Goal: Task Accomplishment & Management: Use online tool/utility

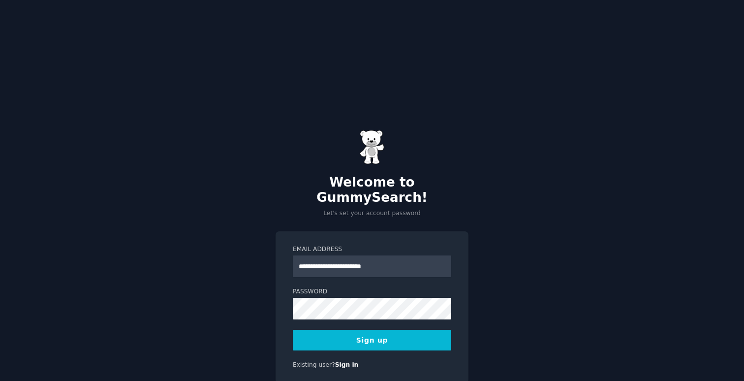
type input "**********"
click at [293, 330] on button "Sign up" at bounding box center [372, 340] width 158 height 21
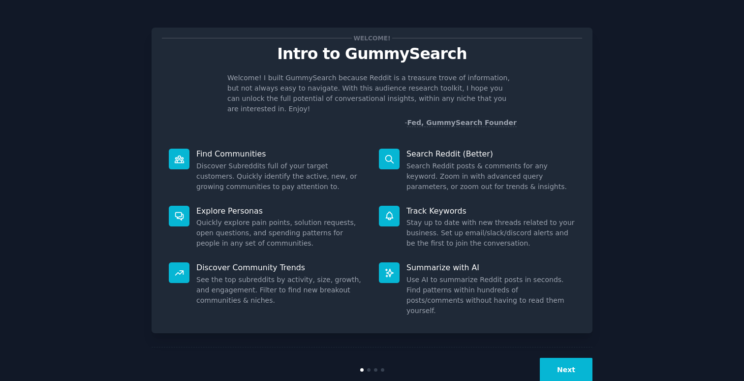
click at [562, 358] on button "Next" at bounding box center [566, 370] width 53 height 24
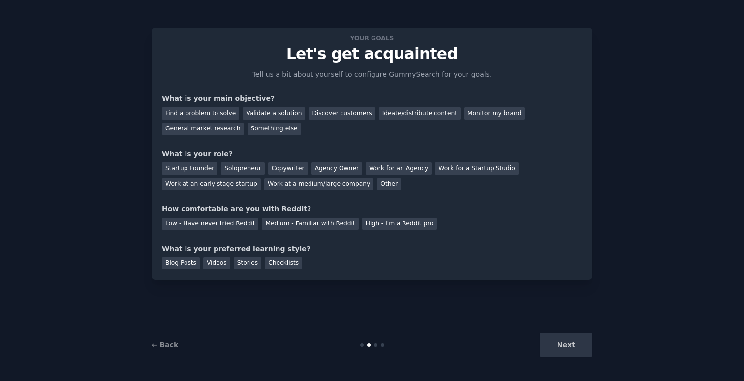
click at [562, 347] on div "Next" at bounding box center [518, 345] width 147 height 24
click at [202, 169] on div "Startup Founder" at bounding box center [190, 168] width 56 height 12
click at [199, 116] on div "Find a problem to solve" at bounding box center [200, 113] width 77 height 12
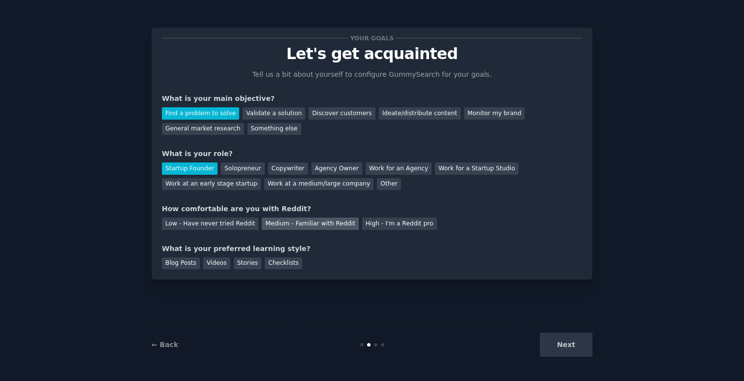
click at [264, 219] on div "Medium - Familiar with Reddit" at bounding box center [310, 224] width 96 height 12
click at [220, 261] on div "Videos" at bounding box center [216, 263] width 27 height 12
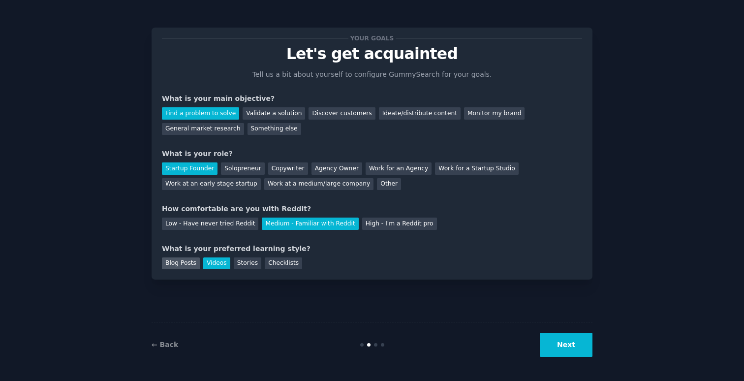
click at [185, 261] on div "Blog Posts" at bounding box center [181, 263] width 38 height 12
click at [564, 348] on button "Next" at bounding box center [566, 345] width 53 height 24
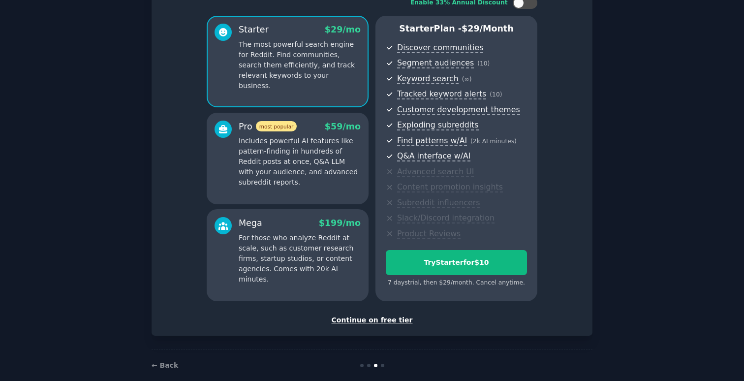
scroll to position [77, 0]
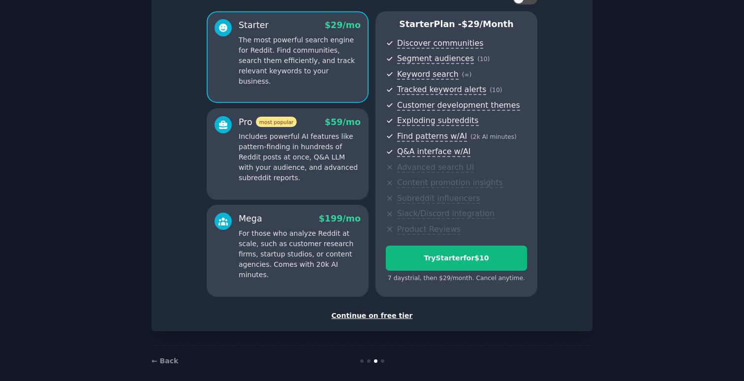
click at [308, 211] on div "Mega $ 199 /mo For those who analyze Reddit at scale, such as customer research…" at bounding box center [288, 251] width 162 height 92
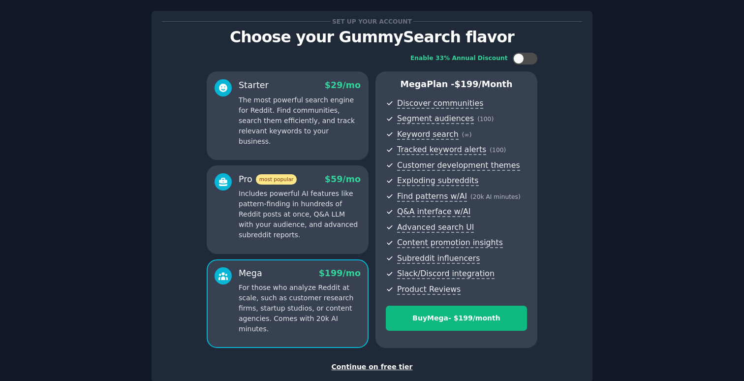
scroll to position [77, 0]
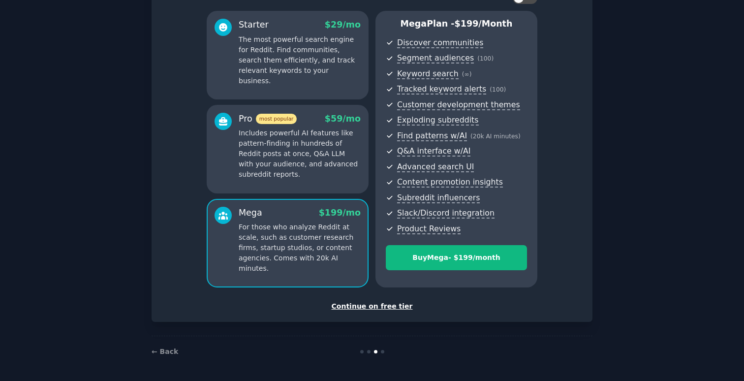
click at [348, 308] on div "Continue on free tier" at bounding box center [372, 306] width 420 height 10
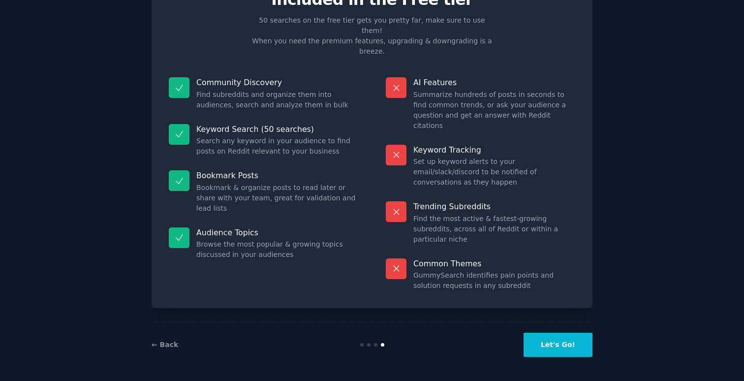
scroll to position [2, 0]
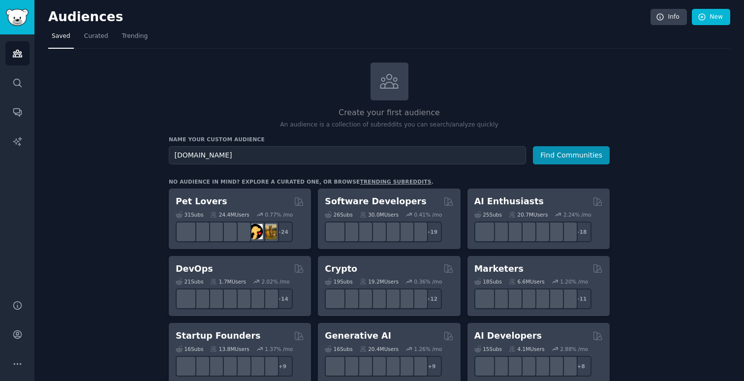
type input "[DOMAIN_NAME]"
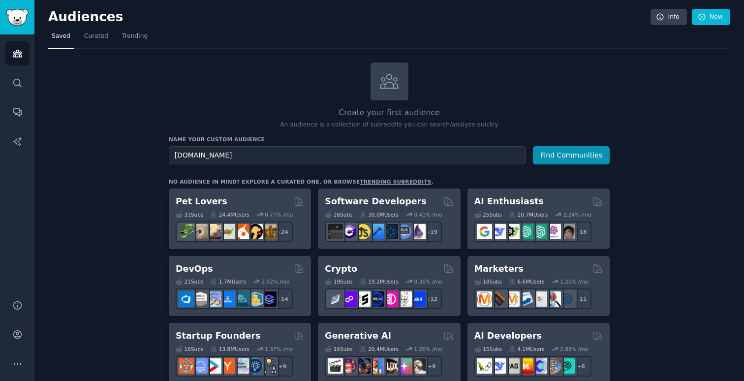
click at [533, 146] on button "Find Communities" at bounding box center [571, 155] width 77 height 18
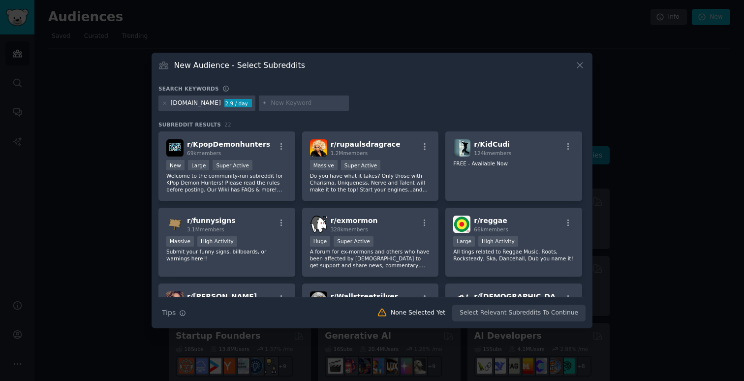
click at [224, 102] on div "2.9 / day" at bounding box center [238, 103] width 28 height 9
click at [287, 77] on div "New Audience - Select Subreddits" at bounding box center [371, 69] width 427 height 19
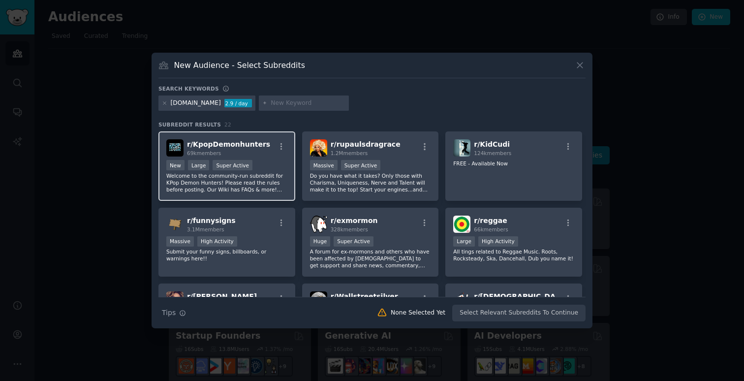
click at [243, 154] on div "69k members" at bounding box center [228, 153] width 83 height 7
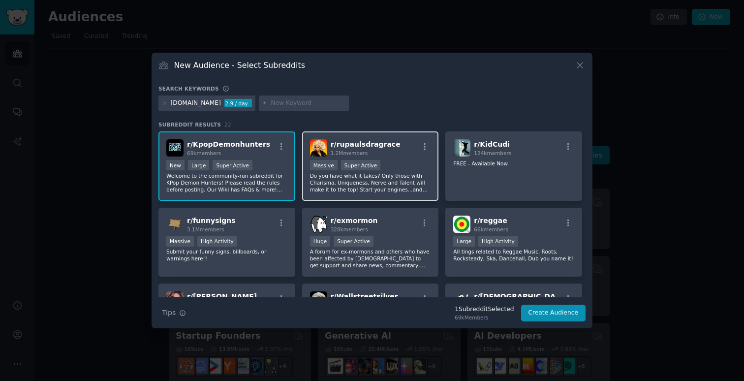
click at [313, 147] on img at bounding box center [318, 147] width 17 height 17
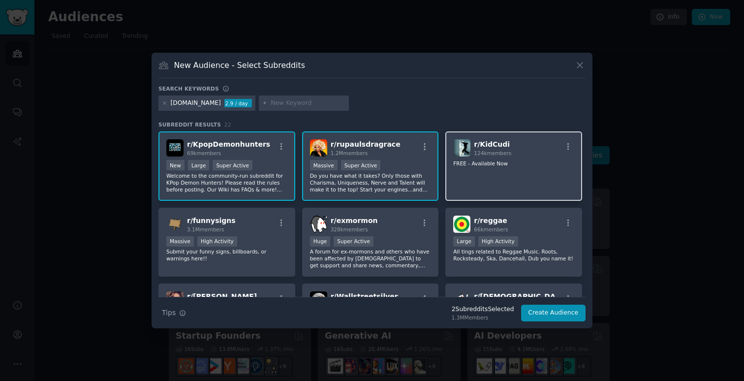
click at [485, 176] on div "r/ KidCudi 124k members FREE - Available Now" at bounding box center [513, 165] width 137 height 69
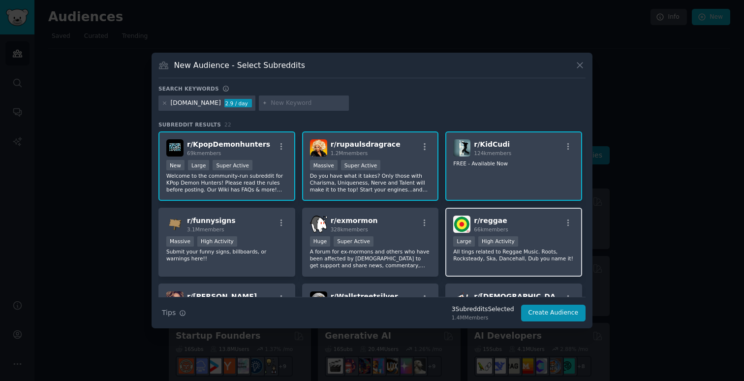
click at [469, 237] on div "Large" at bounding box center [464, 241] width 22 height 10
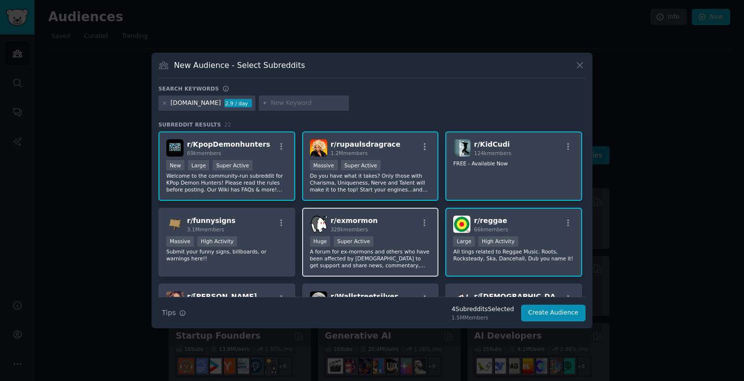
click at [367, 245] on div "Super Active" at bounding box center [354, 241] width 40 height 10
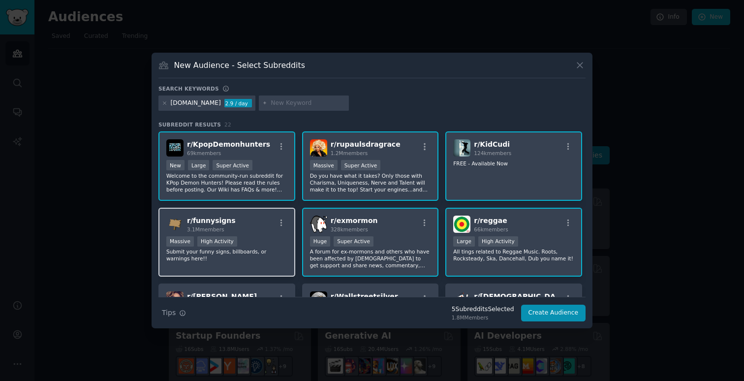
click at [250, 252] on p "Submit your funny signs, billboards, or warnings here!!" at bounding box center [226, 255] width 121 height 14
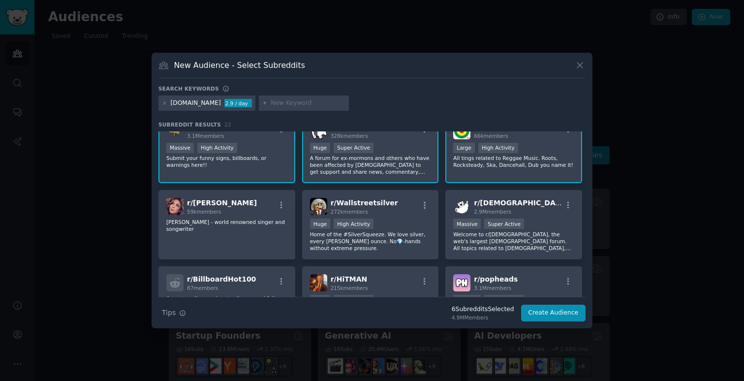
scroll to position [116, 0]
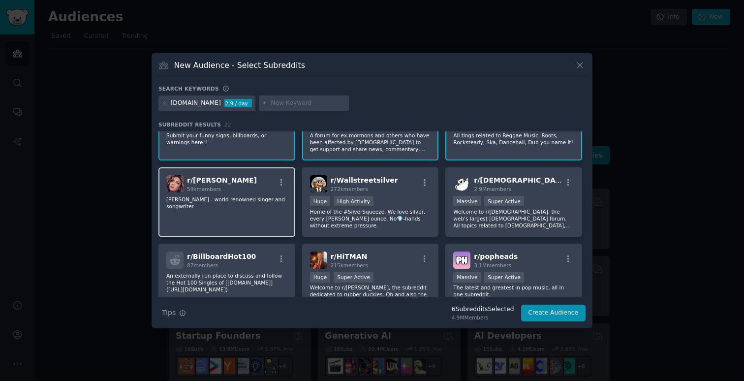
click at [251, 193] on div "r/ [PERSON_NAME] 59k members [PERSON_NAME] - world renowned singer and songwrit…" at bounding box center [226, 201] width 137 height 69
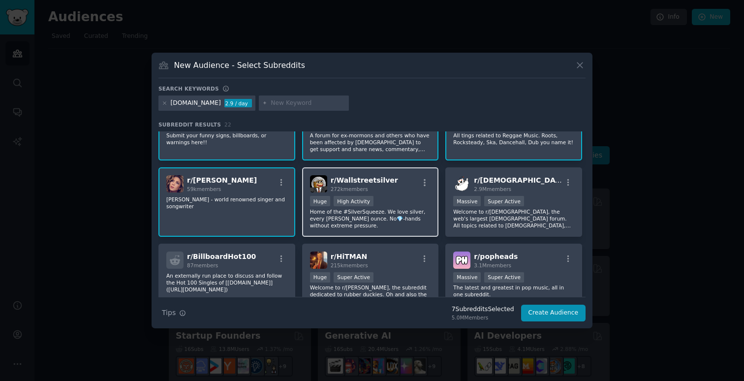
click at [338, 193] on div "r/ Wallstreetsilver 272k members Huge High Activity Home of the #SilverSqueeze.…" at bounding box center [370, 201] width 137 height 69
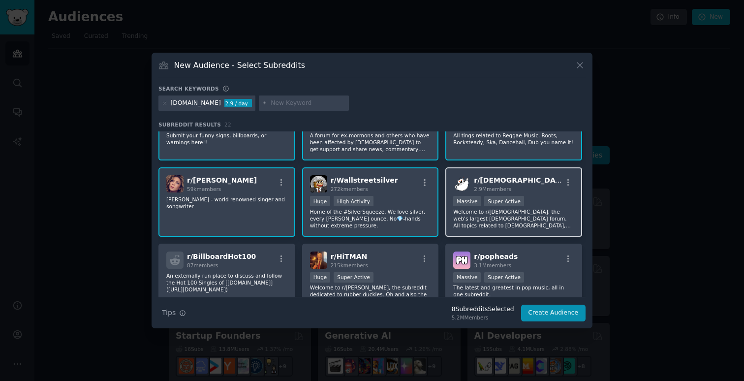
click at [462, 176] on img at bounding box center [461, 183] width 17 height 17
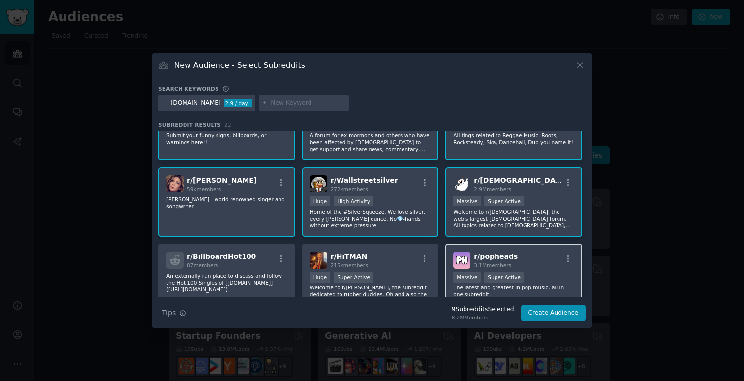
click at [458, 259] on img at bounding box center [461, 259] width 17 height 17
click at [341, 259] on span "r/ HiTMAN" at bounding box center [349, 256] width 37 height 8
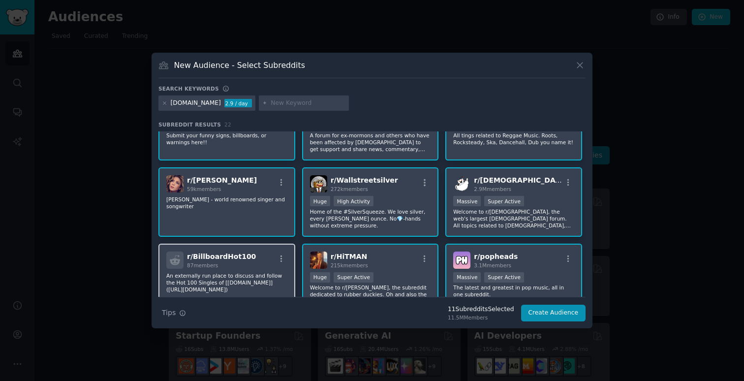
click at [264, 275] on p "An externally run place to discuss and follow the Hot 100 Singles of [[DOMAIN_N…" at bounding box center [226, 282] width 121 height 21
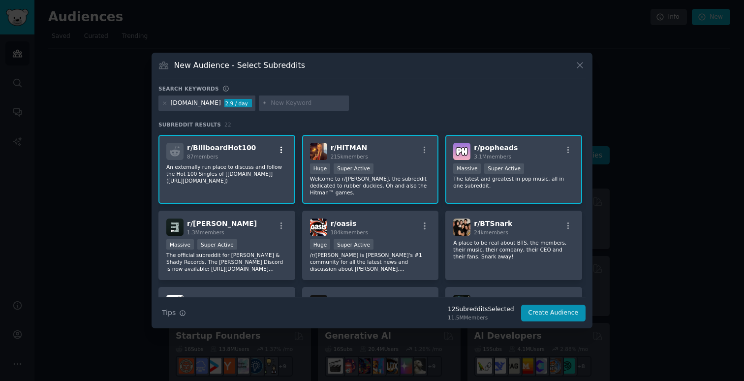
scroll to position [235, 0]
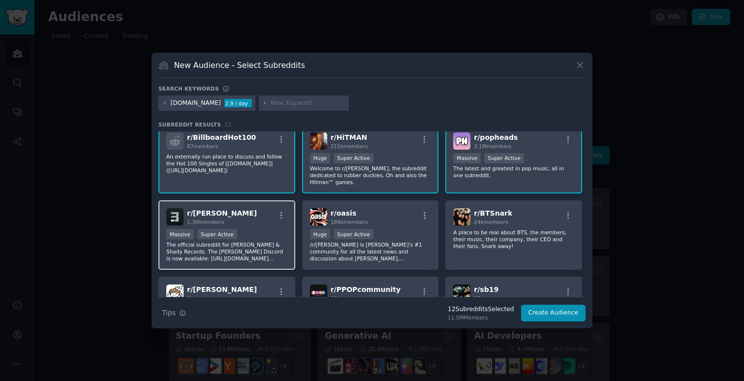
click at [255, 233] on div "Massive Super Active" at bounding box center [226, 235] width 121 height 12
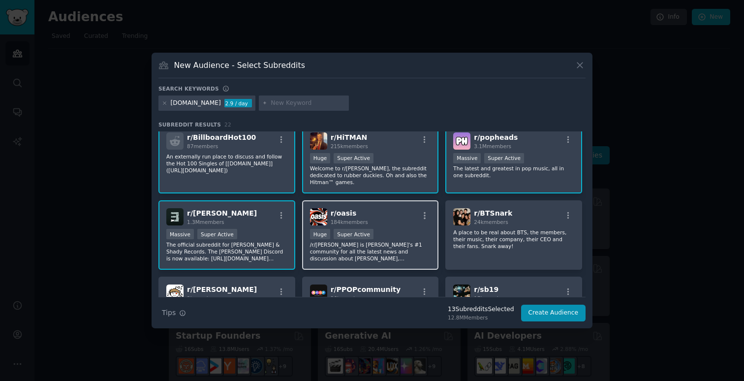
click at [374, 210] on div "r/ oasis 184k members" at bounding box center [370, 216] width 121 height 17
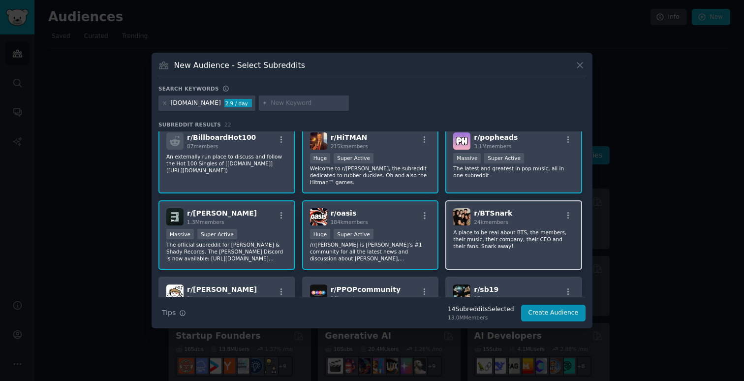
click at [505, 216] on h2 "r/ BTSnark 24k members" at bounding box center [493, 216] width 38 height 17
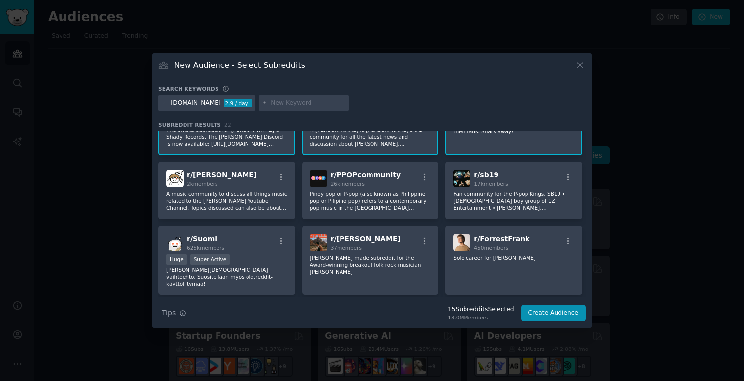
scroll to position [357, 0]
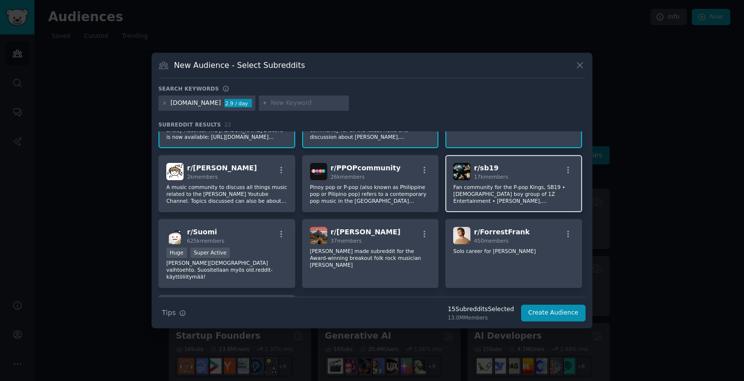
click at [477, 170] on span "r/ sb19" at bounding box center [486, 168] width 25 height 8
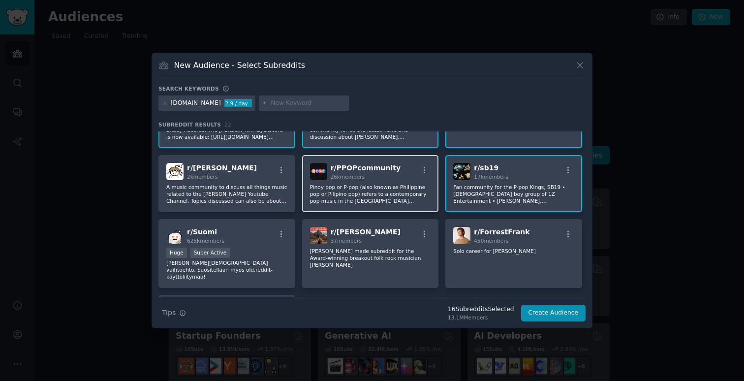
click at [362, 190] on p "Pinoy pop or P-pop (also known as Philippine pop or Pilipino pop) refers to a c…" at bounding box center [370, 194] width 121 height 21
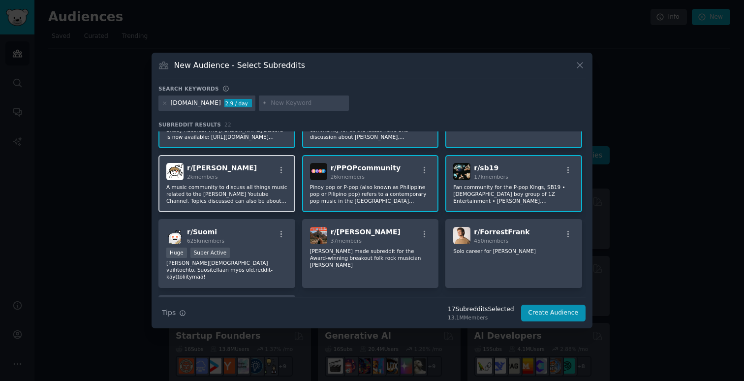
click at [242, 199] on p "A music community to discuss all things music related to the [PERSON_NAME] Yout…" at bounding box center [226, 194] width 121 height 21
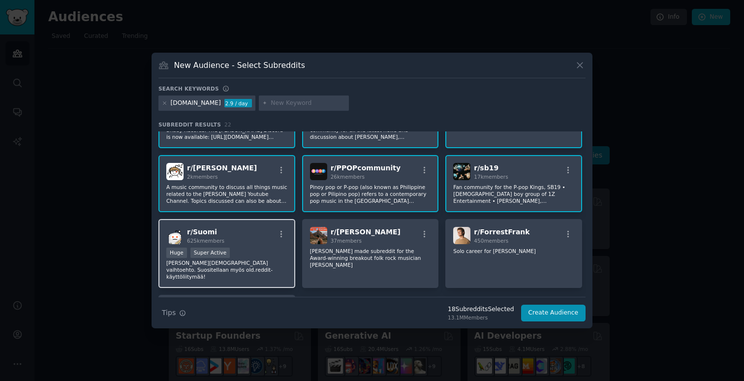
click at [236, 269] on p "[PERSON_NAME][DEMOGRAPHIC_DATA] vaihtoehto. Suositellaan myös old.reddit-käyttö…" at bounding box center [226, 269] width 121 height 21
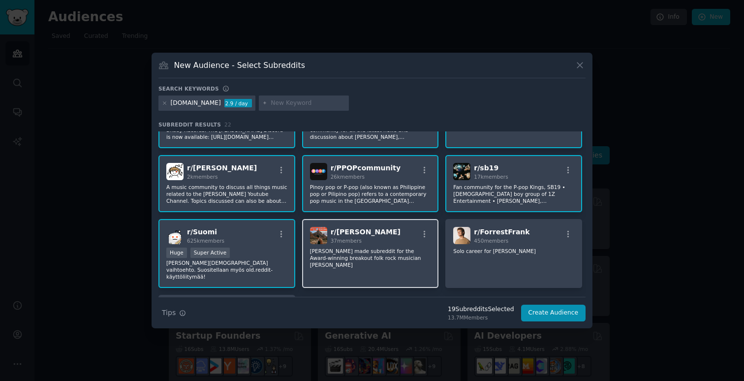
click at [360, 248] on p "[PERSON_NAME] made subreddit for the Award-winning breakout folk rock musician …" at bounding box center [370, 258] width 121 height 21
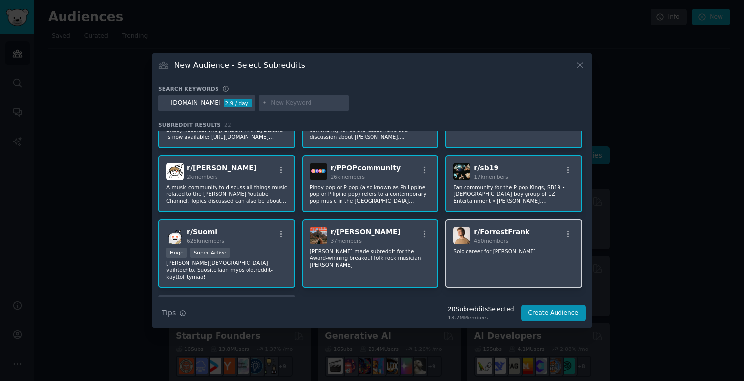
click at [522, 249] on p "Solo career for [PERSON_NAME]" at bounding box center [513, 251] width 121 height 7
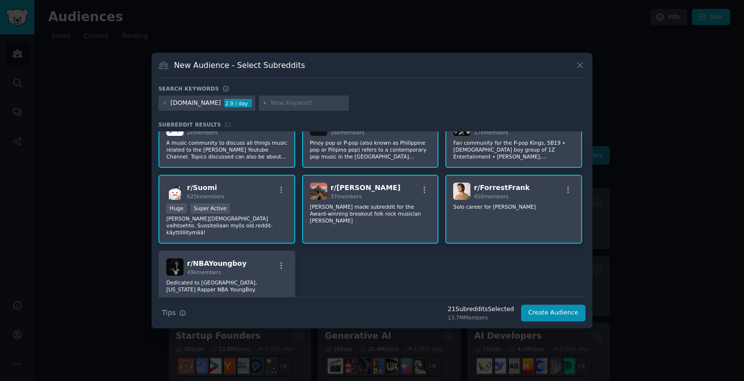
scroll to position [415, 0]
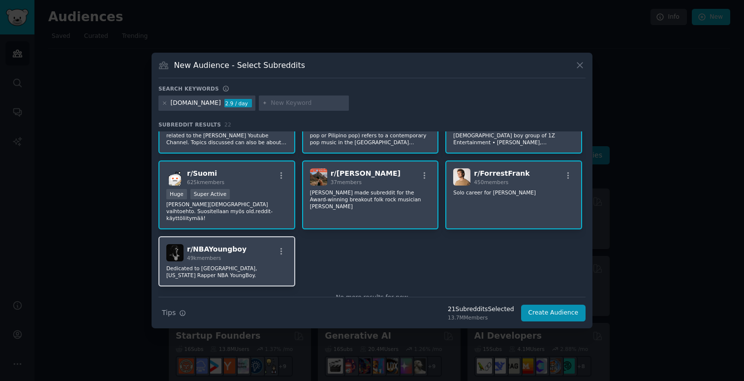
click at [257, 265] on p "Dedicated to [GEOGRAPHIC_DATA], [US_STATE] Rapper NBA YoungBoy." at bounding box center [226, 272] width 121 height 14
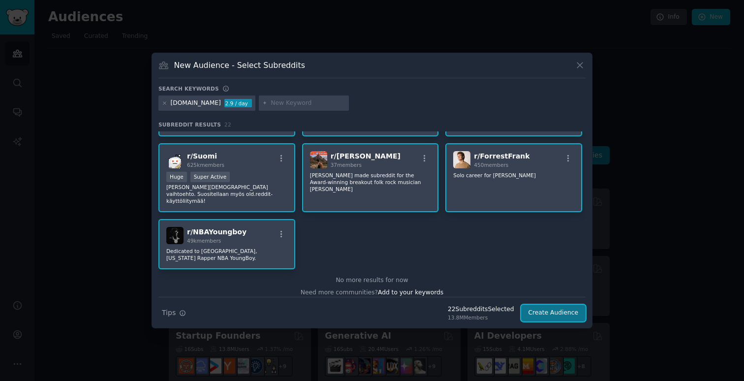
click at [556, 313] on button "Create Audience" at bounding box center [553, 313] width 65 height 17
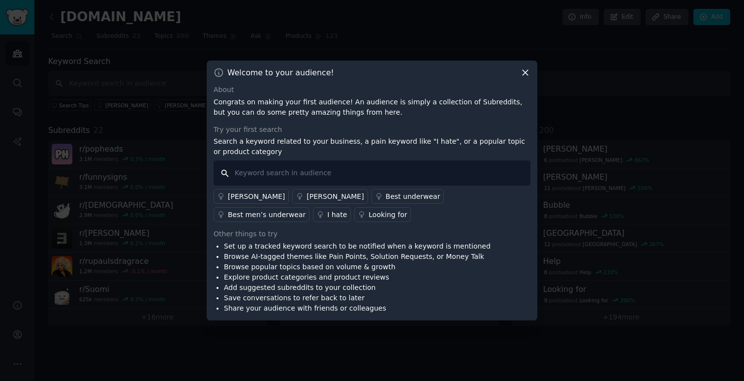
click at [292, 176] on input "text" at bounding box center [372, 172] width 317 height 25
type input "[DOMAIN_NAME]"
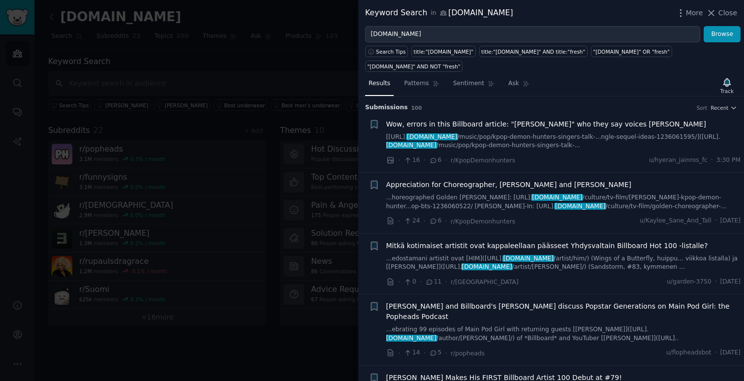
click at [463, 119] on span "Wow, errors in this Billboard article: "[PERSON_NAME]" who they say voices [PER…" at bounding box center [546, 124] width 320 height 10
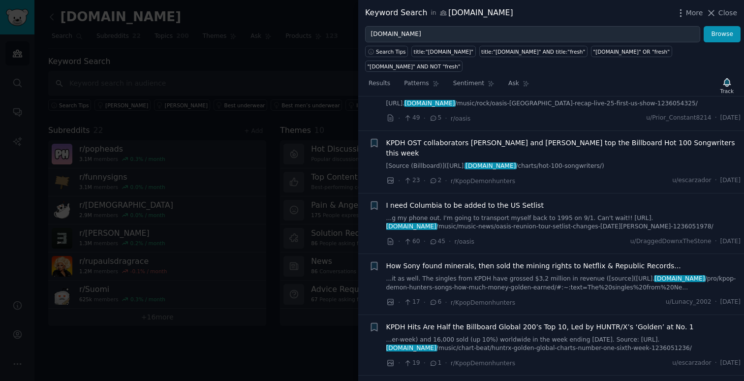
scroll to position [1019, 0]
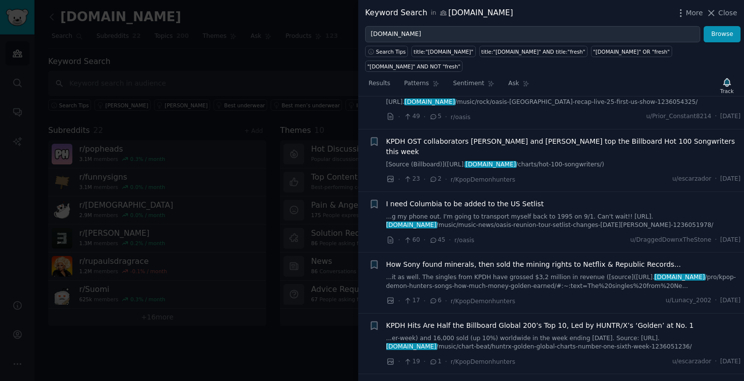
click at [273, 61] on div at bounding box center [372, 190] width 744 height 381
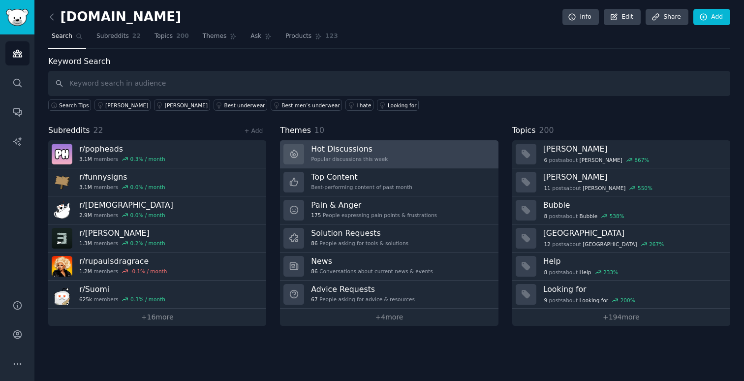
click at [365, 153] on h3 "Hot Discussions" at bounding box center [349, 149] width 77 height 10
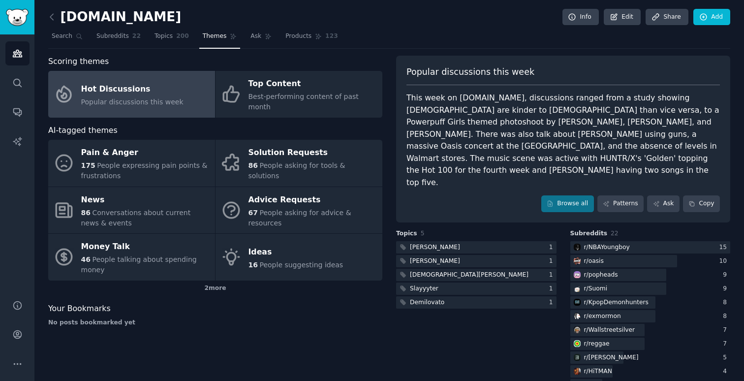
click at [512, 136] on div "This week on [DOMAIN_NAME], discussions ranged from a study showing [DEMOGRAPHI…" at bounding box center [562, 140] width 313 height 96
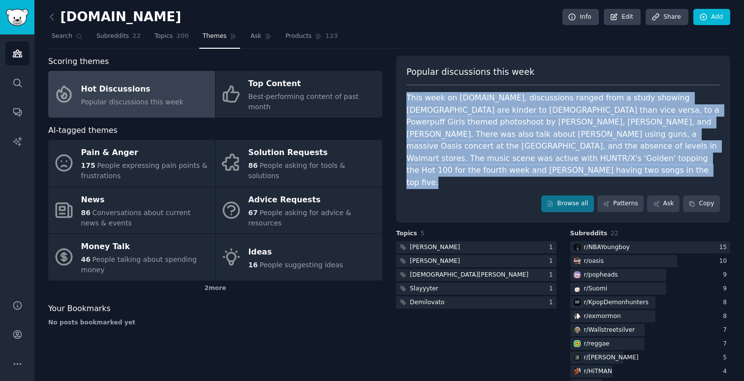
click at [512, 136] on div "This week on [DOMAIN_NAME], discussions ranged from a study showing [DEMOGRAPHI…" at bounding box center [562, 140] width 313 height 96
click at [511, 154] on div "This week on [DOMAIN_NAME], discussions ranged from a study showing [DEMOGRAPHI…" at bounding box center [562, 140] width 313 height 96
